Goal: Information Seeking & Learning: Learn about a topic

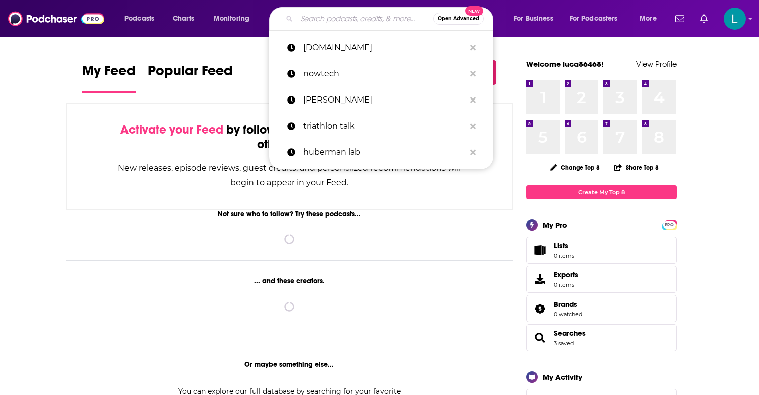
click at [310, 16] on input "Search podcasts, credits, & more..." at bounding box center [365, 19] width 137 height 16
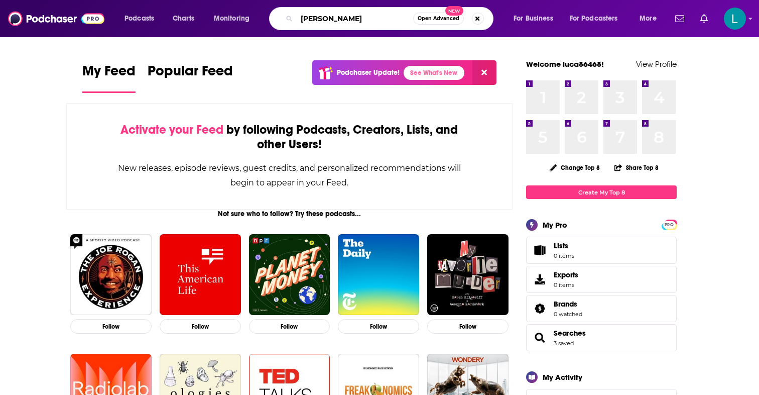
type input "[PERSON_NAME]"
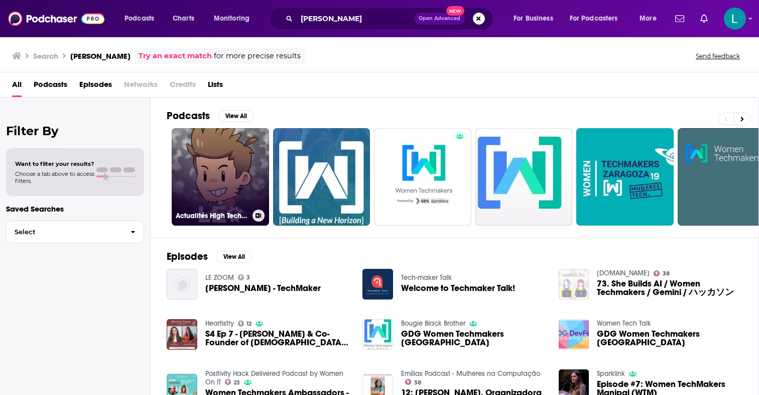
click at [230, 177] on link "Actualités High Tech par [PERSON_NAME] - TechMaker !" at bounding box center [220, 176] width 97 height 97
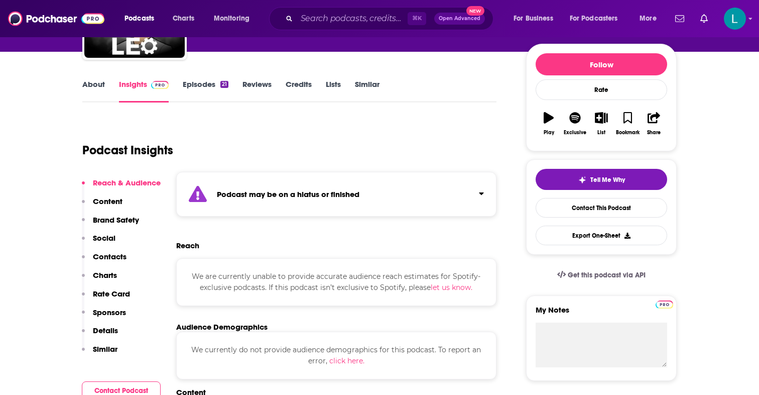
scroll to position [100, 0]
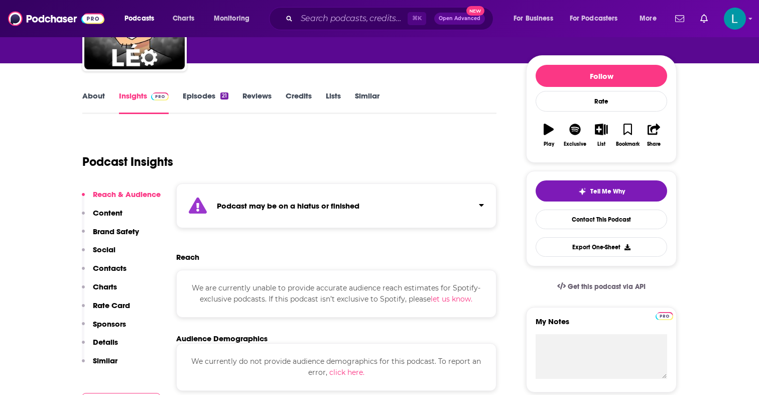
click at [204, 100] on link "Episodes 21" at bounding box center [206, 102] width 46 height 23
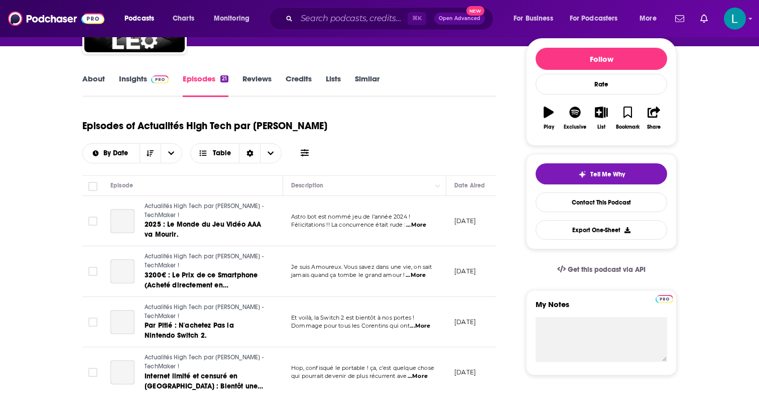
scroll to position [119, 0]
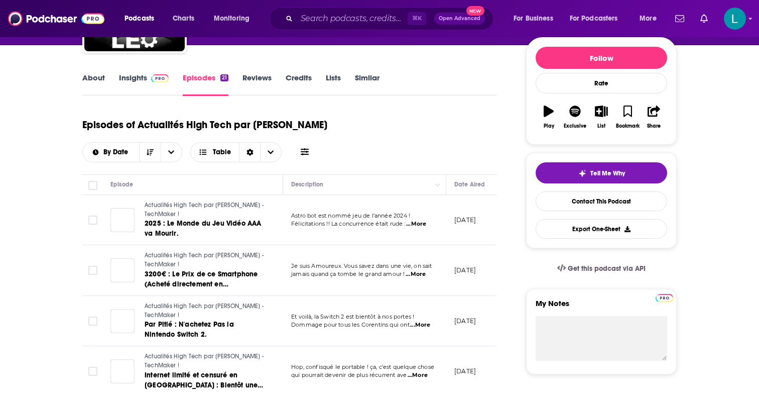
click at [137, 80] on link "Insights" at bounding box center [144, 84] width 50 height 23
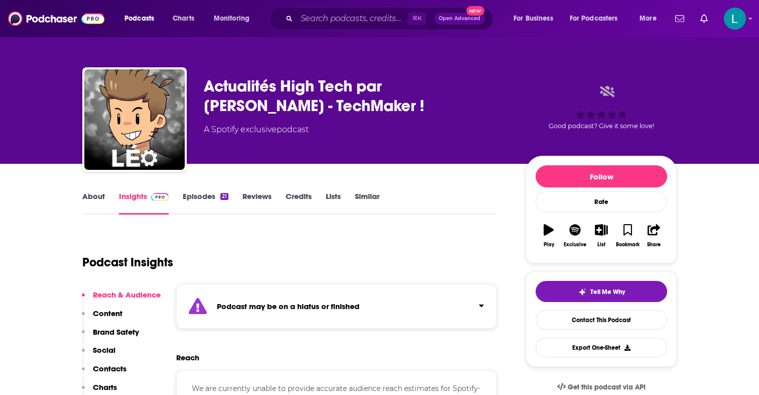
click at [94, 195] on link "About" at bounding box center [93, 202] width 23 height 23
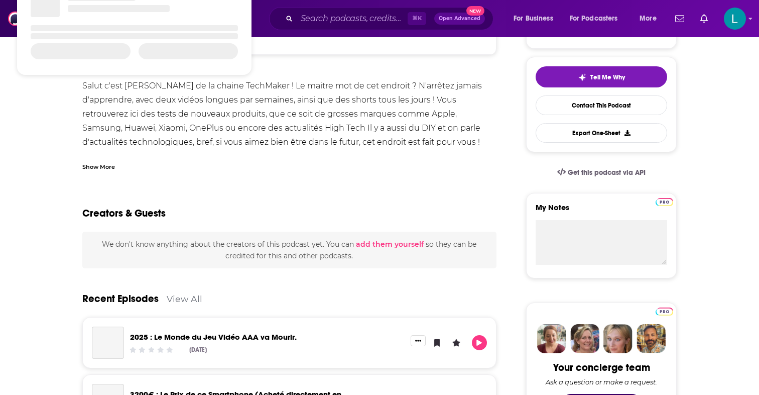
scroll to position [231, 0]
